Goal: Transaction & Acquisition: Download file/media

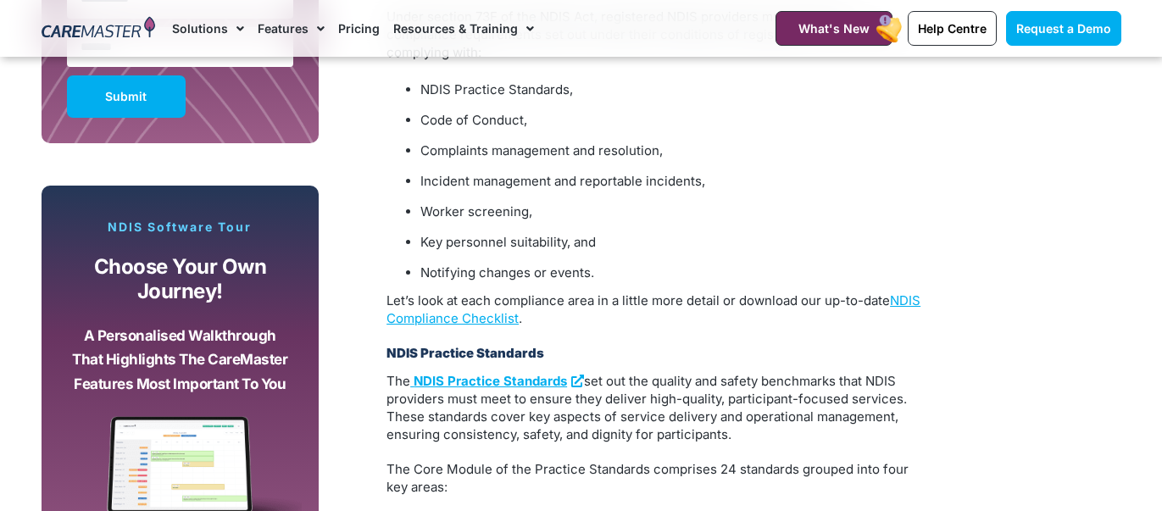
scroll to position [1289, 0]
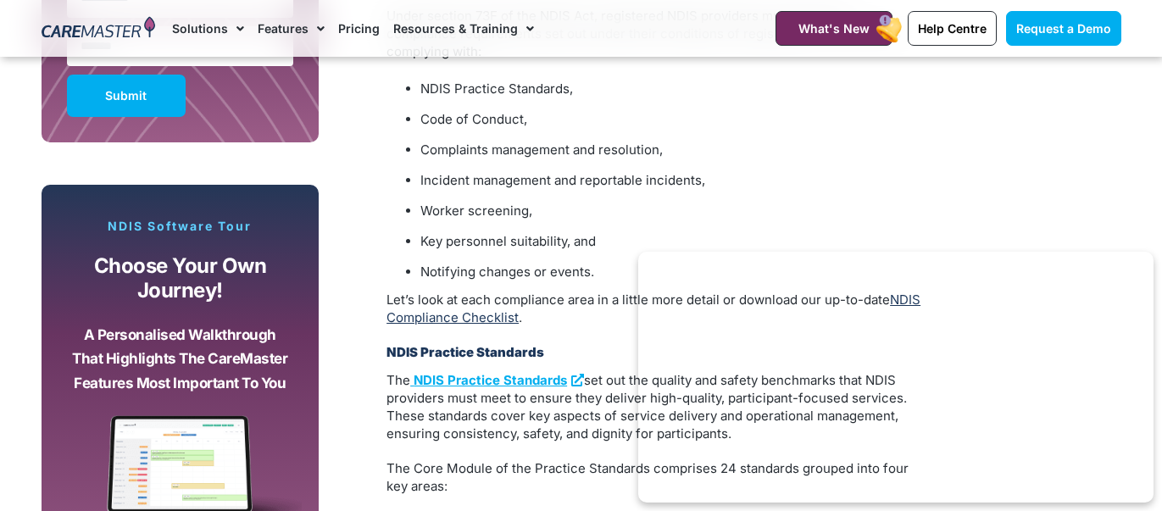
click at [477, 300] on link "NDIS Compliance Checklist" at bounding box center [654, 309] width 534 height 34
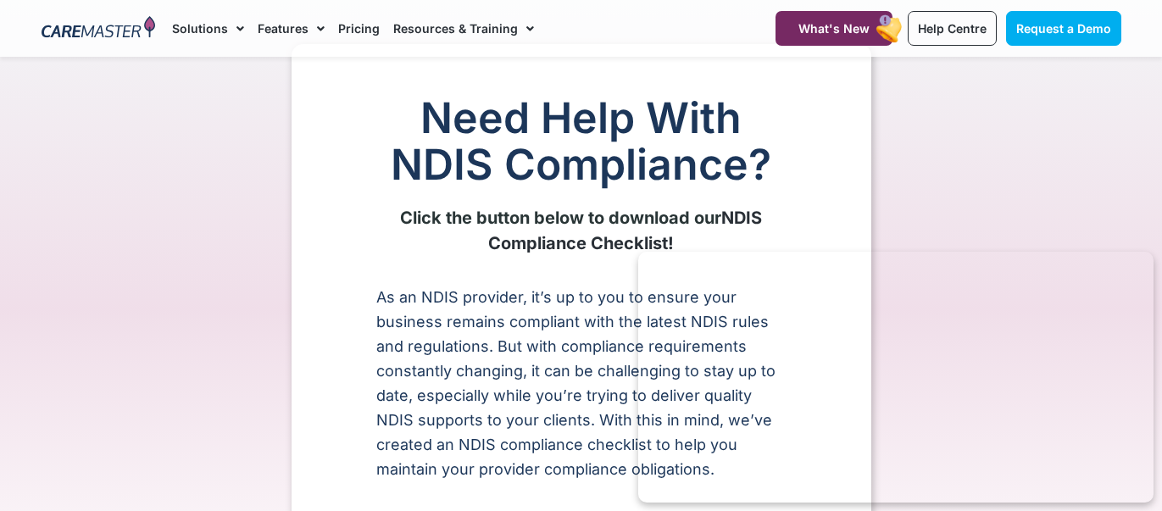
scroll to position [131, 0]
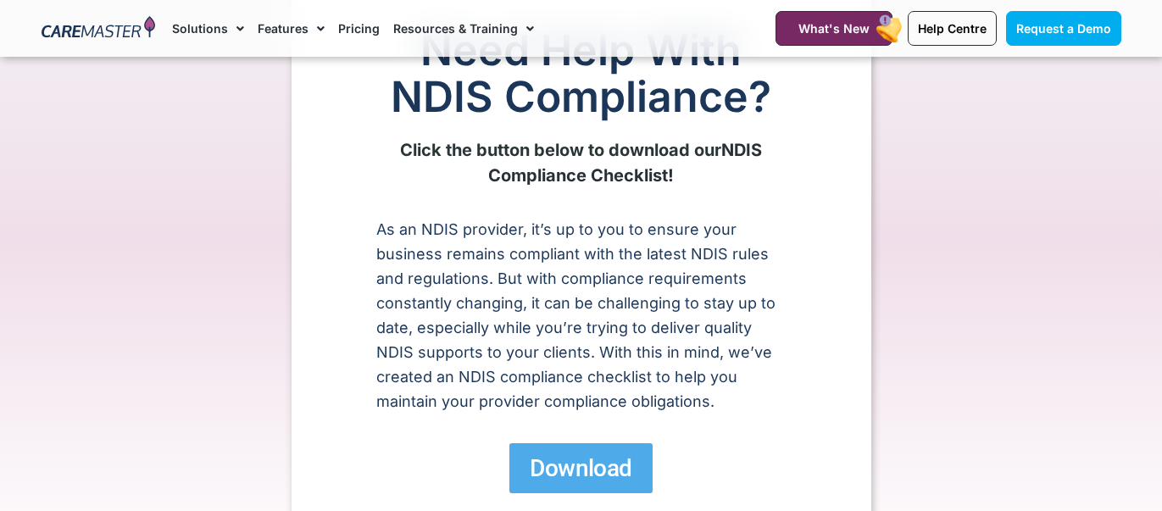
click at [583, 463] on span "Download" at bounding box center [581, 469] width 102 height 30
